Goal: Navigation & Orientation: Go to known website

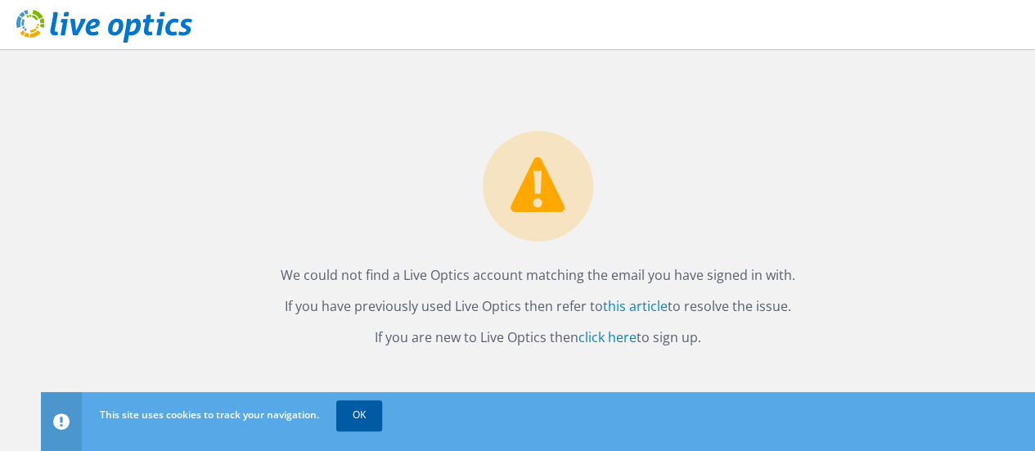
click at [353, 411] on link "OK" at bounding box center [359, 414] width 46 height 29
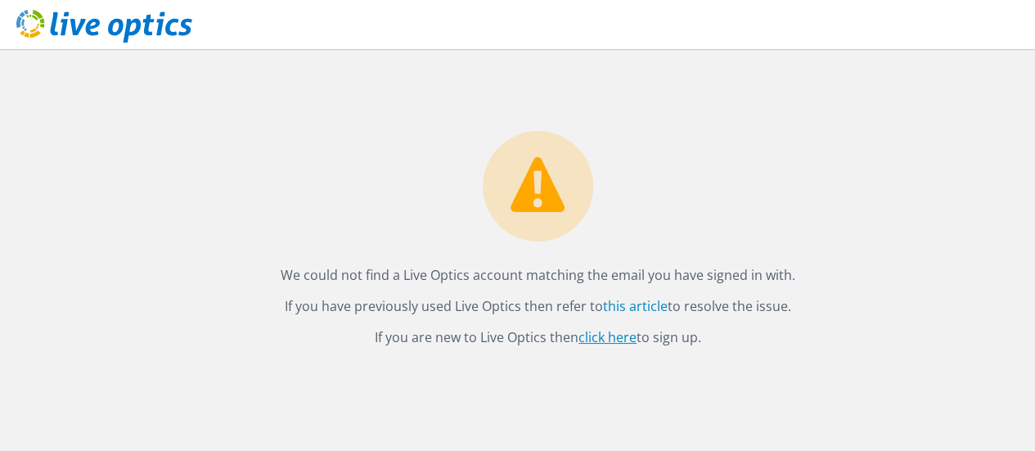
click at [614, 335] on link "click here" at bounding box center [607, 337] width 58 height 18
